Goal: Navigation & Orientation: Find specific page/section

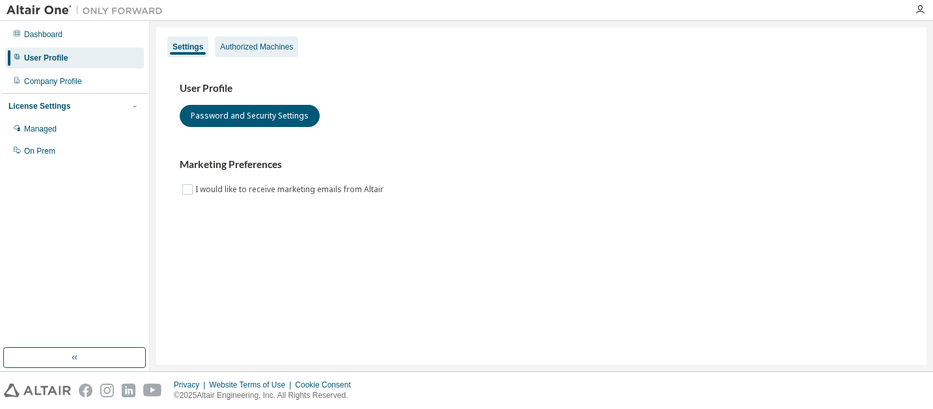
click at [250, 50] on div "Authorized Machines" at bounding box center [256, 47] width 73 height 10
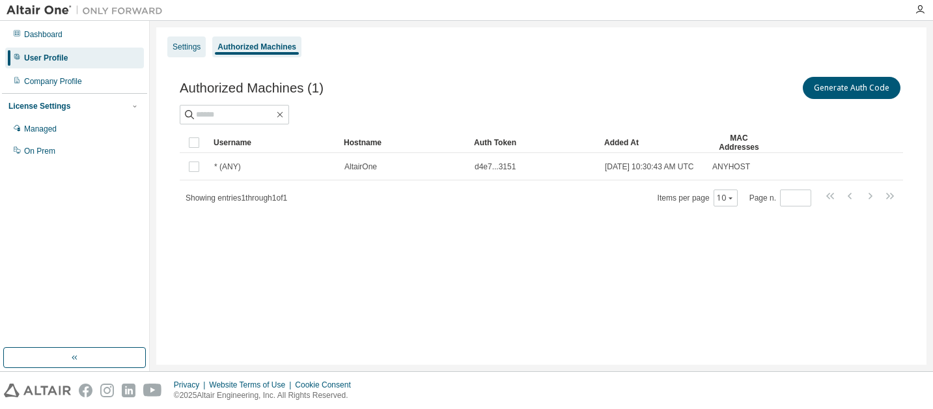
click at [193, 51] on div "Settings" at bounding box center [187, 47] width 28 height 10
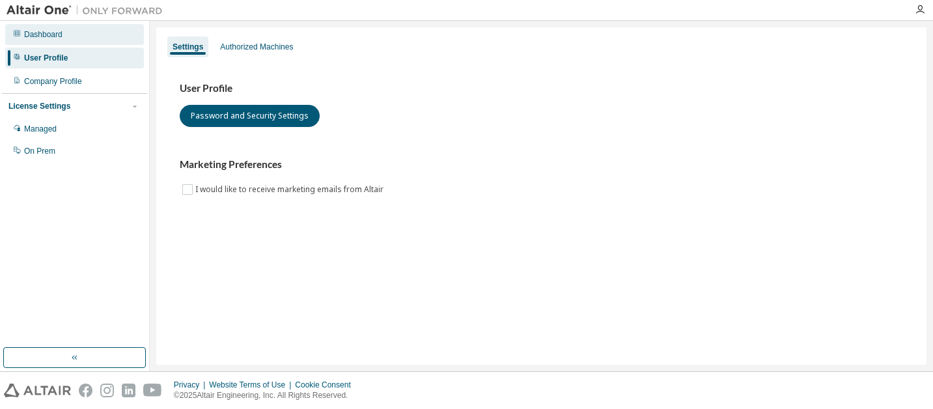
click at [91, 32] on div "Dashboard" at bounding box center [74, 34] width 139 height 21
